Goal: Information Seeking & Learning: Learn about a topic

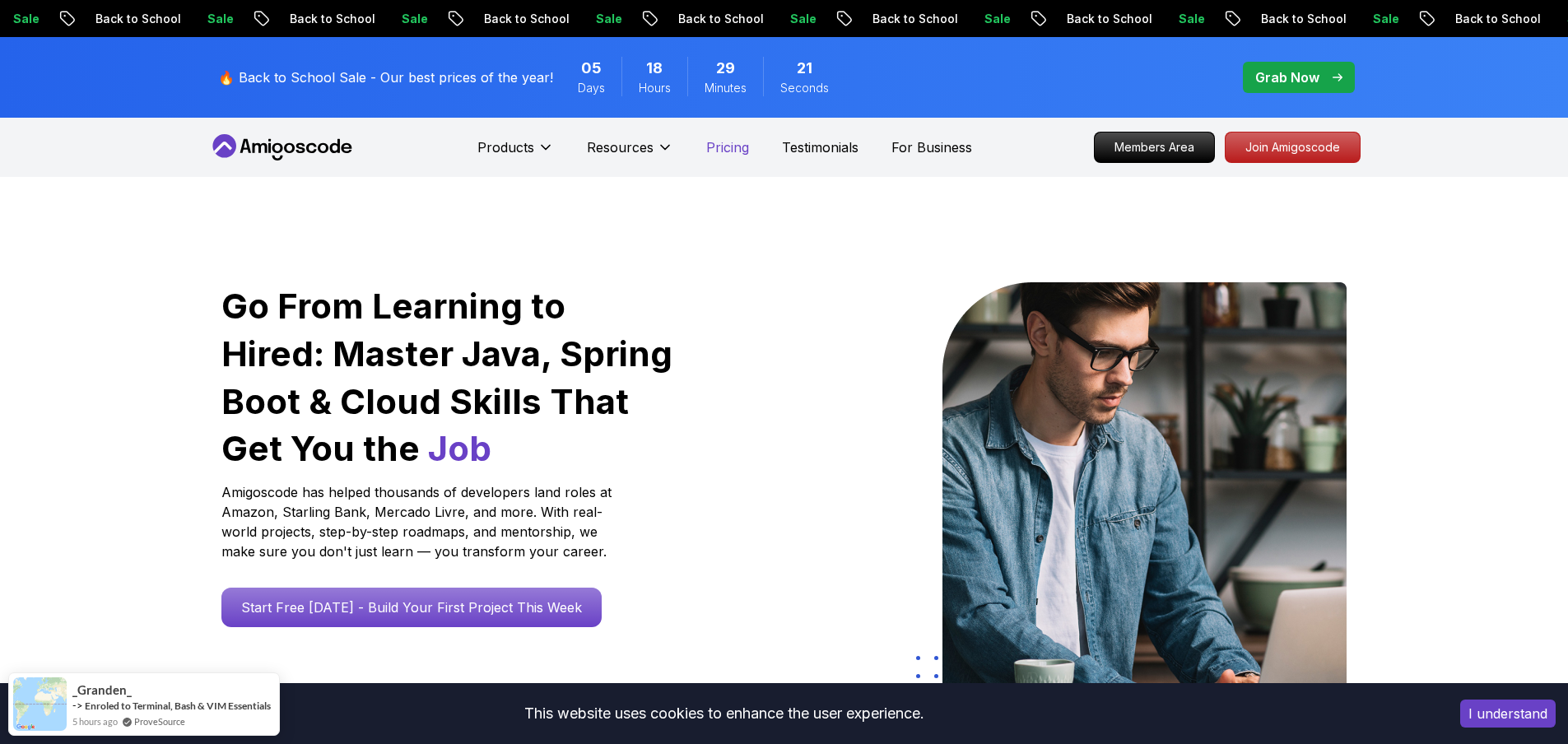
click at [727, 149] on p "Pricing" at bounding box center [727, 148] width 43 height 20
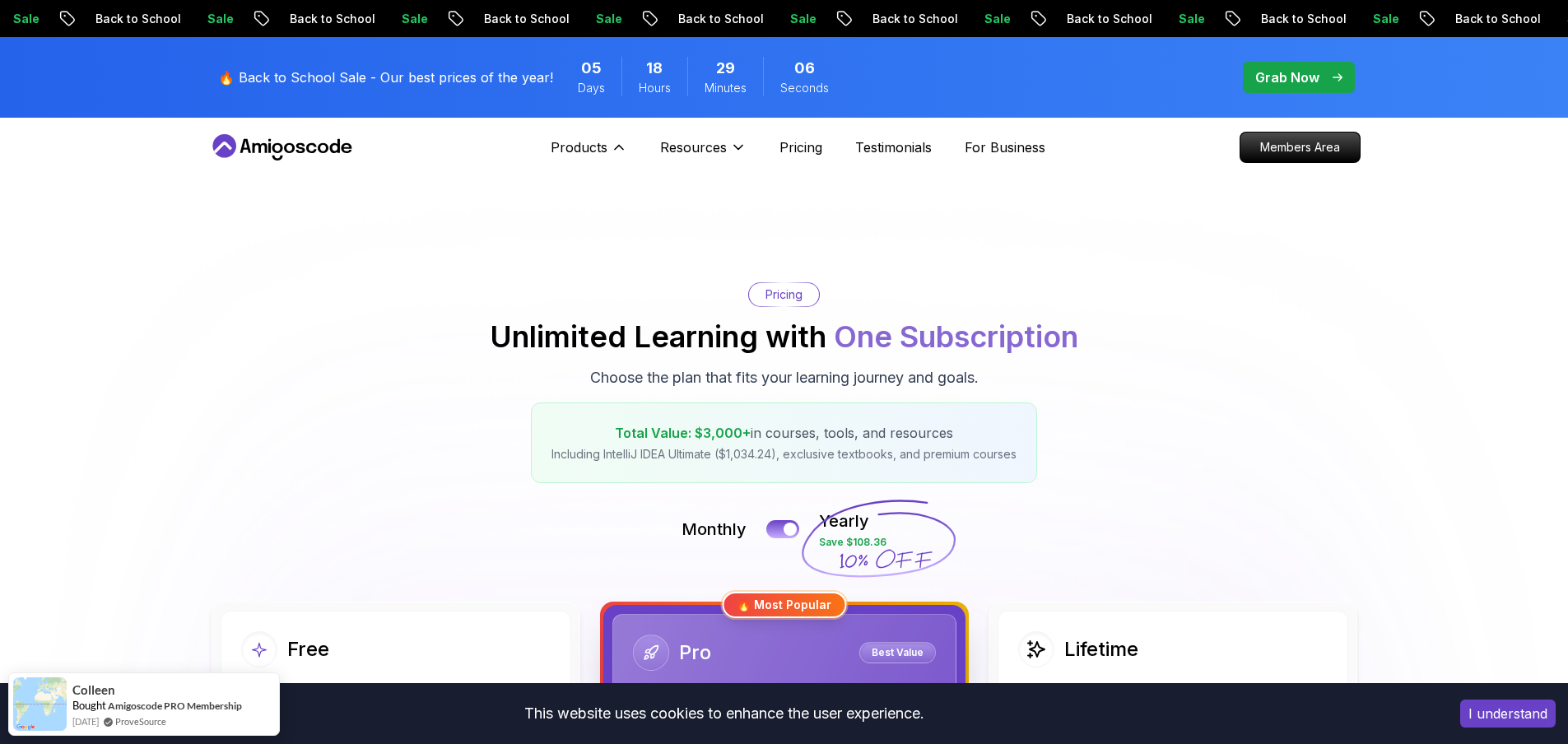
click at [0, 0] on img at bounding box center [0, 0] width 0 height 0
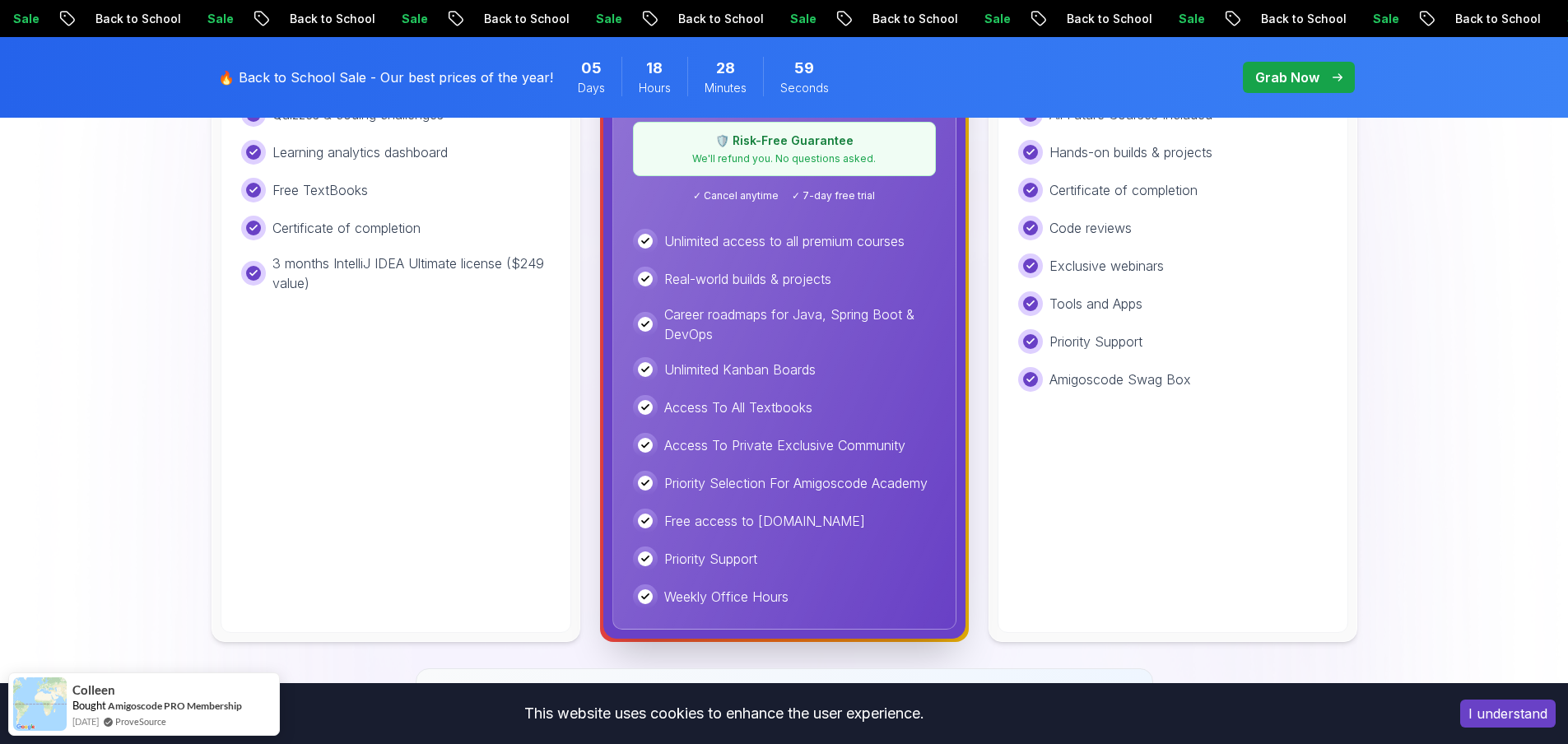
scroll to position [732, 0]
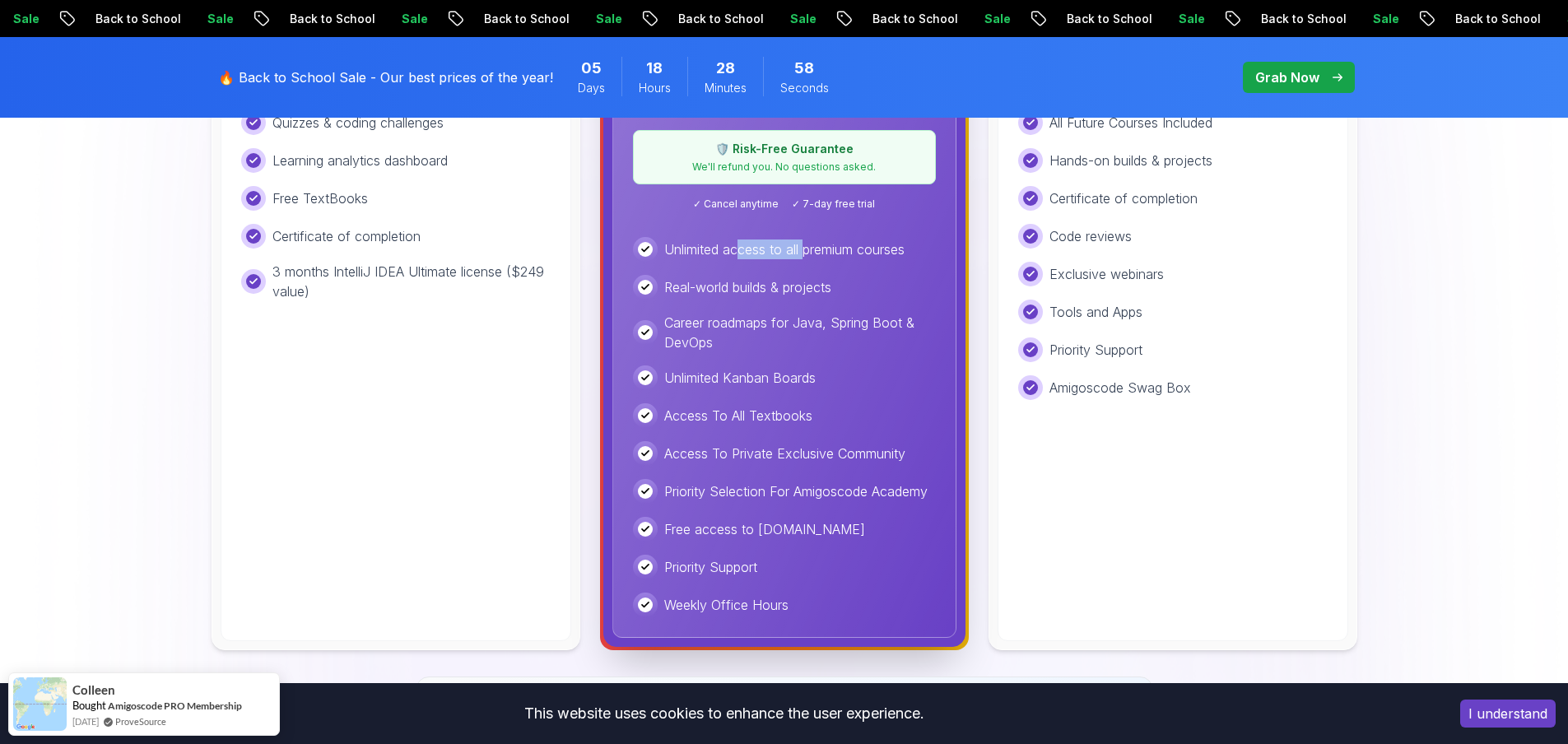
drag, startPoint x: 737, startPoint y: 257, endPoint x: 808, endPoint y: 257, distance: 71.0
click at [808, 257] on p "Unlimited access to all premium courses" at bounding box center [784, 250] width 240 height 20
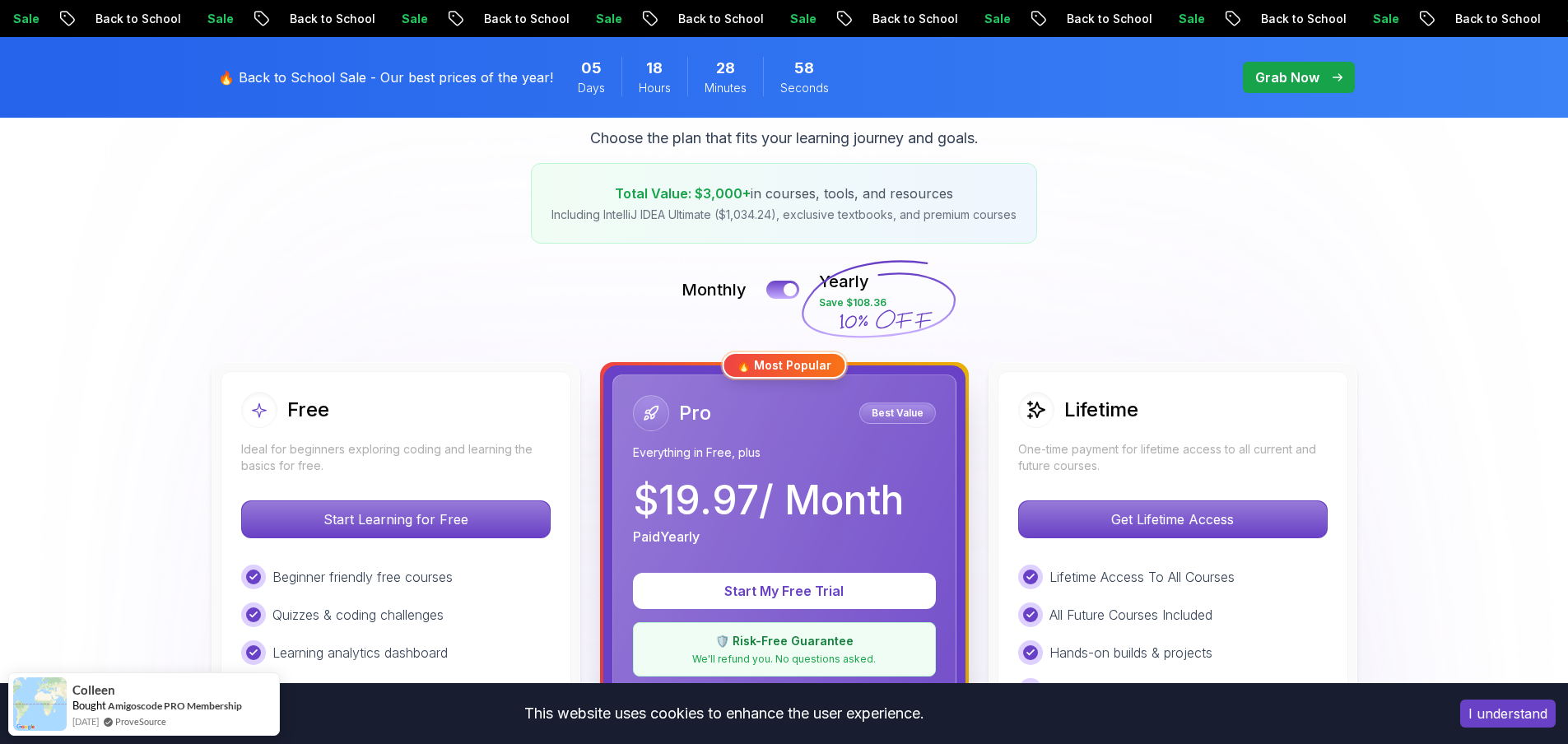
scroll to position [0, 0]
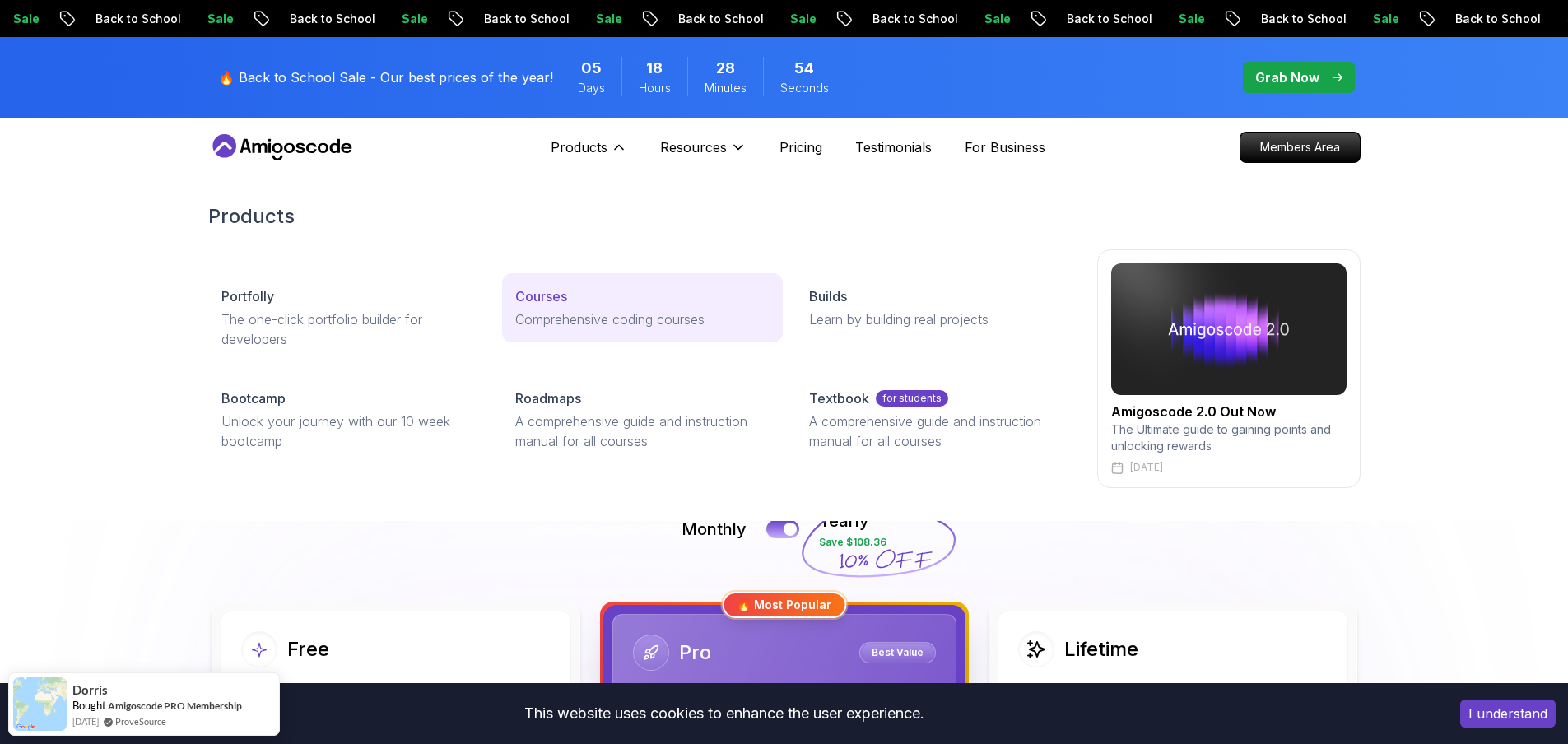
click at [550, 299] on p "Courses" at bounding box center [541, 297] width 52 height 20
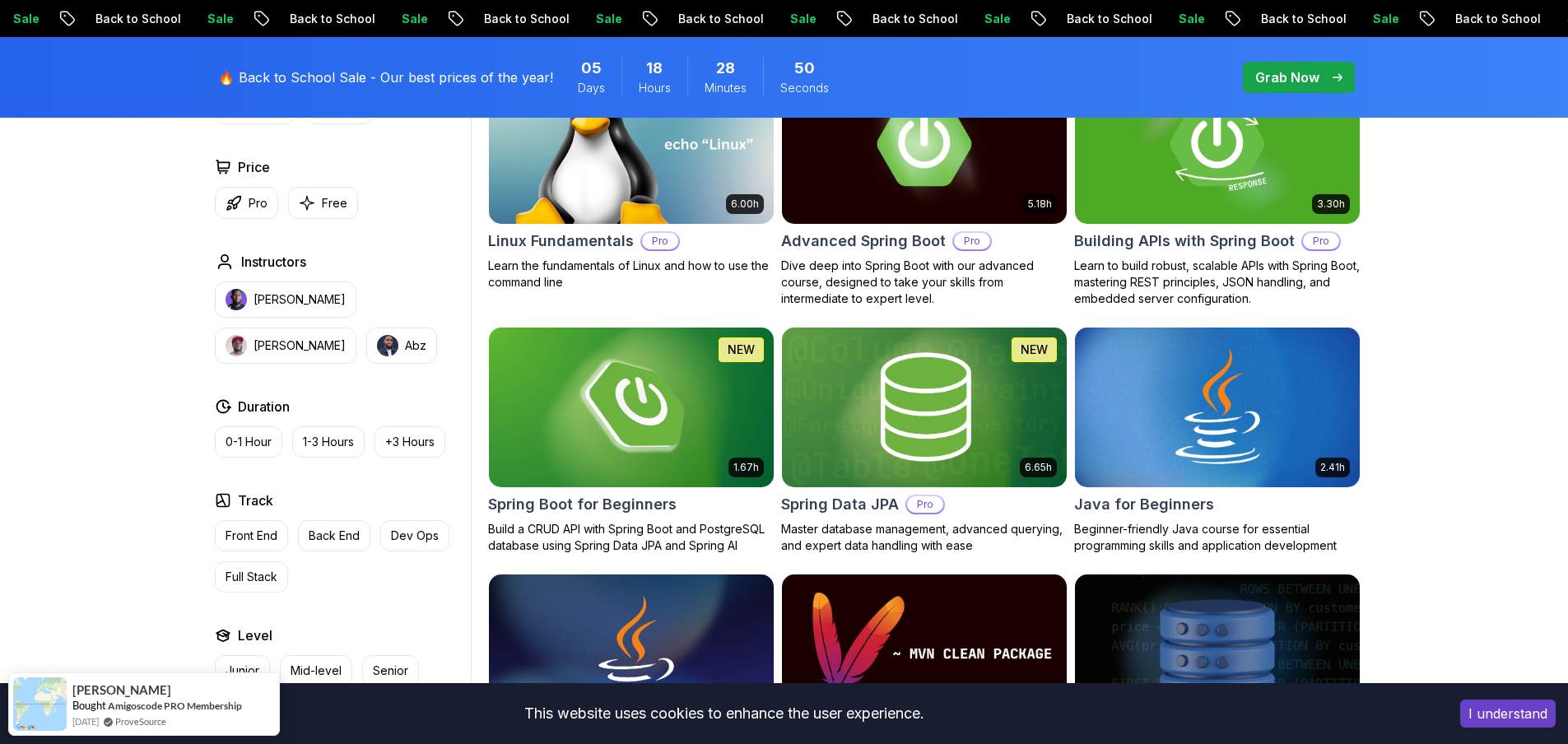
scroll to position [661, 0]
